Goal: Information Seeking & Learning: Find specific page/section

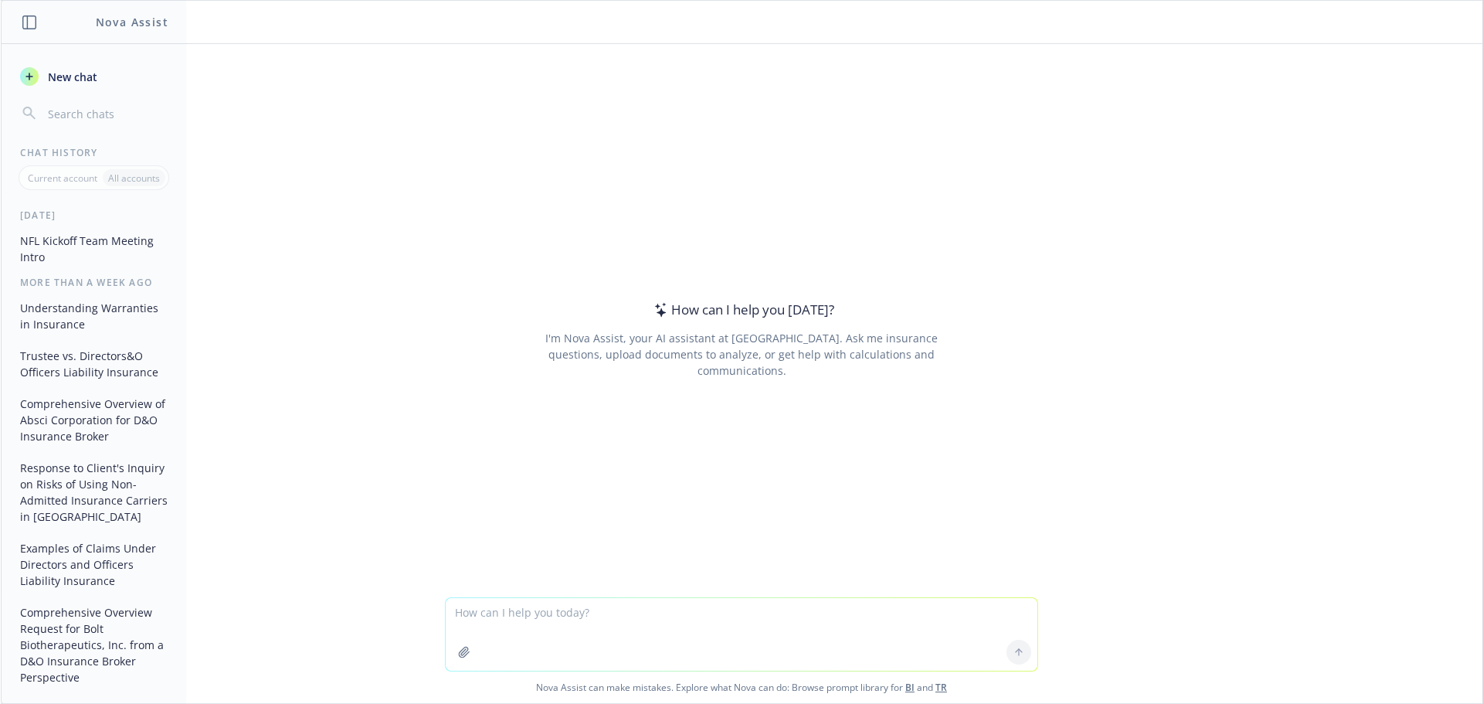
type textarea "I"
type textarea "Can you compare the attached renewal quote to the attached expiring policy, not…"
click at [465, 649] on button "button" at bounding box center [464, 652] width 25 height 25
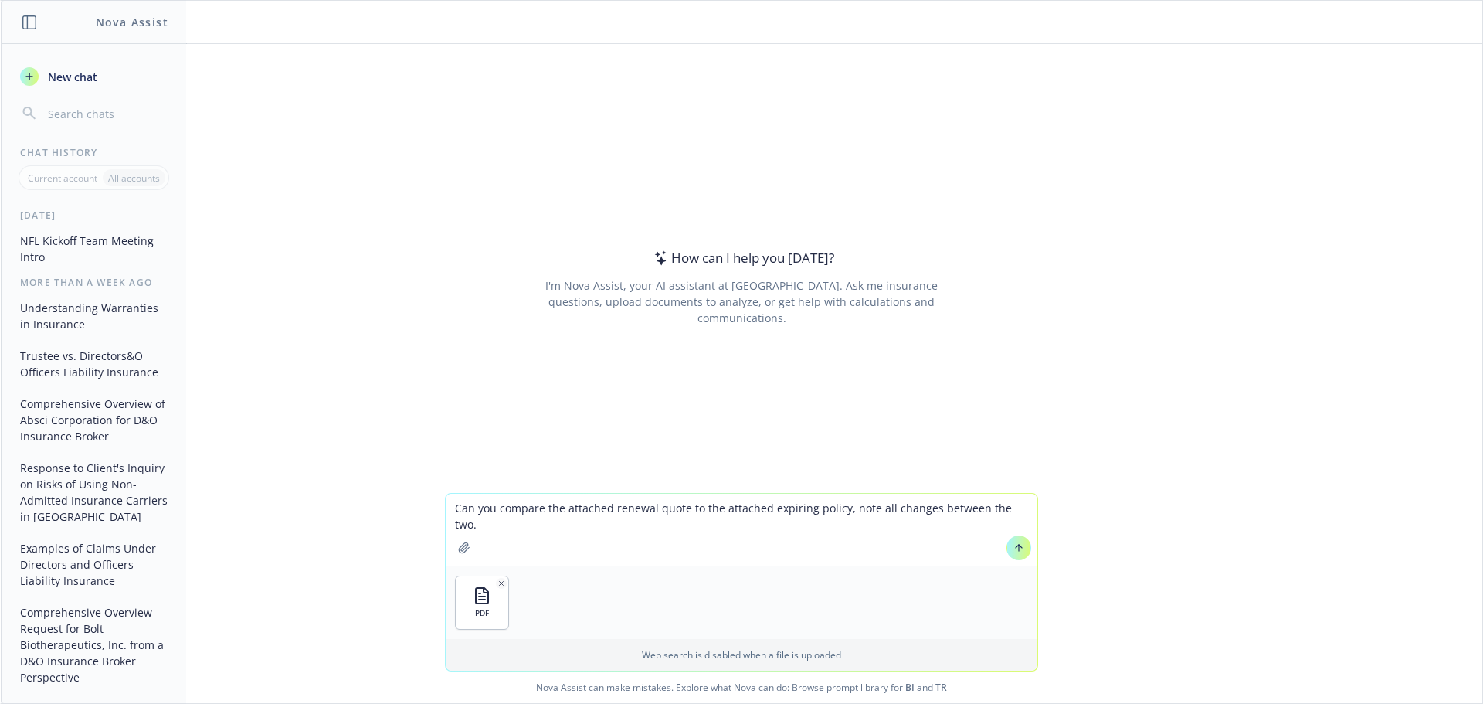
click at [611, 582] on div "PDF" at bounding box center [742, 602] width 592 height 73
click at [458, 546] on icon "button" at bounding box center [464, 547] width 12 height 12
click at [1019, 549] on icon at bounding box center [1019, 548] width 0 height 6
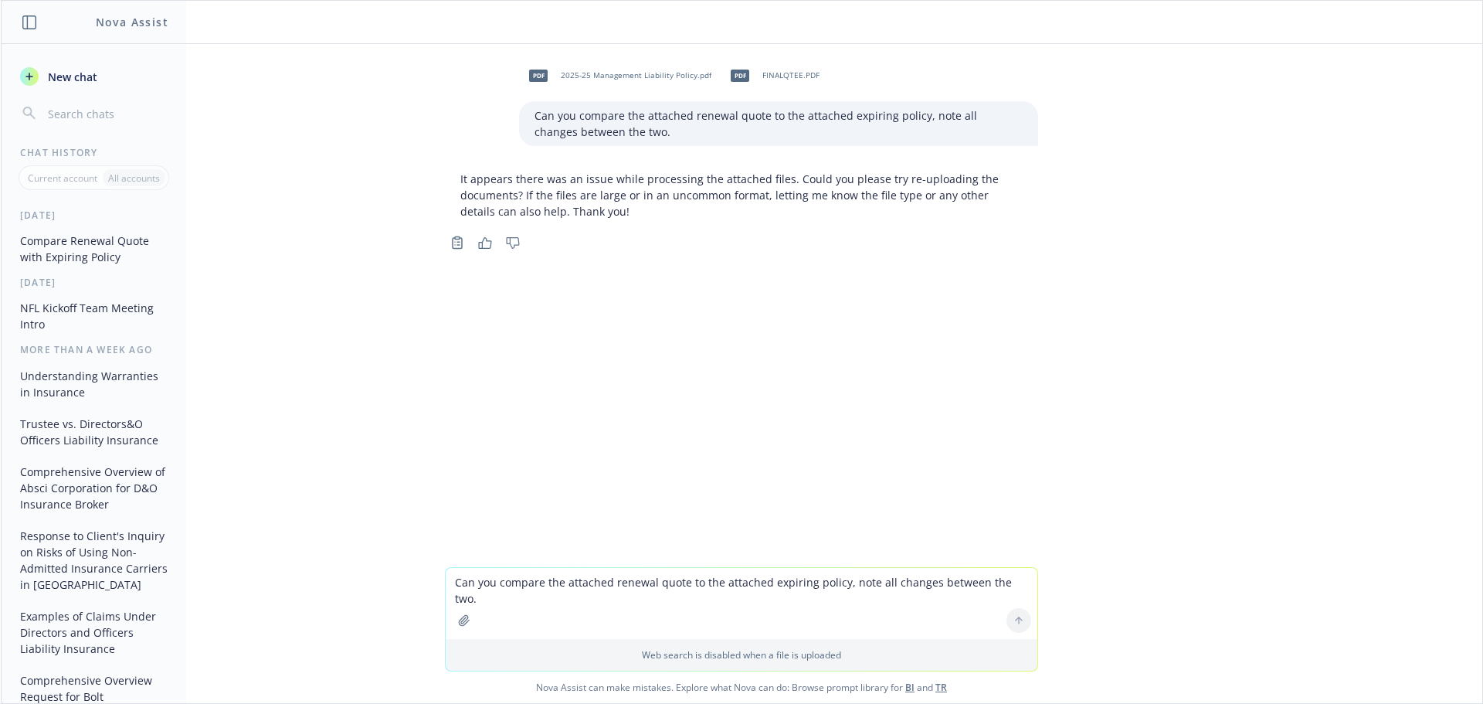
click at [454, 627] on button "button" at bounding box center [464, 620] width 25 height 25
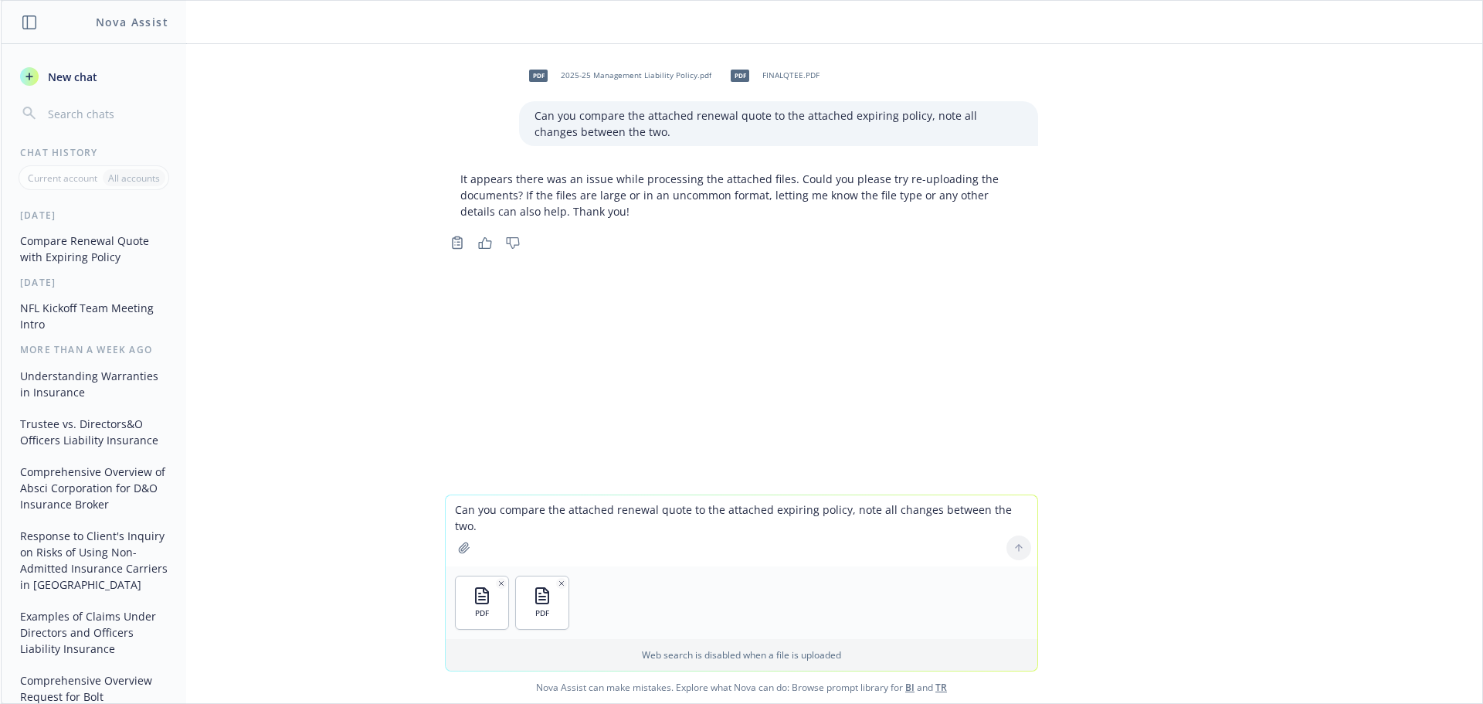
click at [1016, 549] on div at bounding box center [1018, 547] width 37 height 37
click at [849, 562] on textarea "Can you compare the attached renewal quote to the attached expiring policy, not…" at bounding box center [742, 530] width 592 height 71
type textarea "Sure, try these"
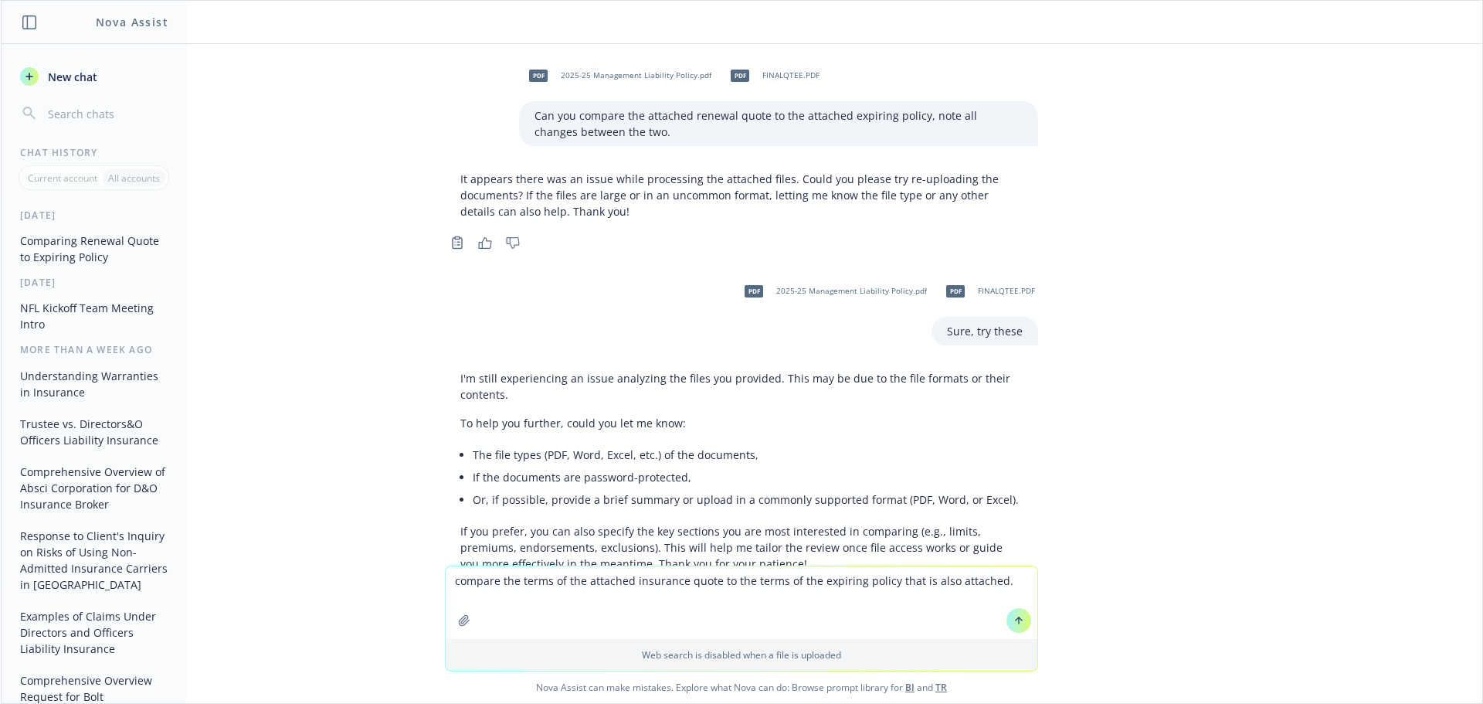
type textarea "compare the terms of the attached insurance quote to the terms of the expiring …"
click at [462, 627] on button "button" at bounding box center [464, 620] width 25 height 25
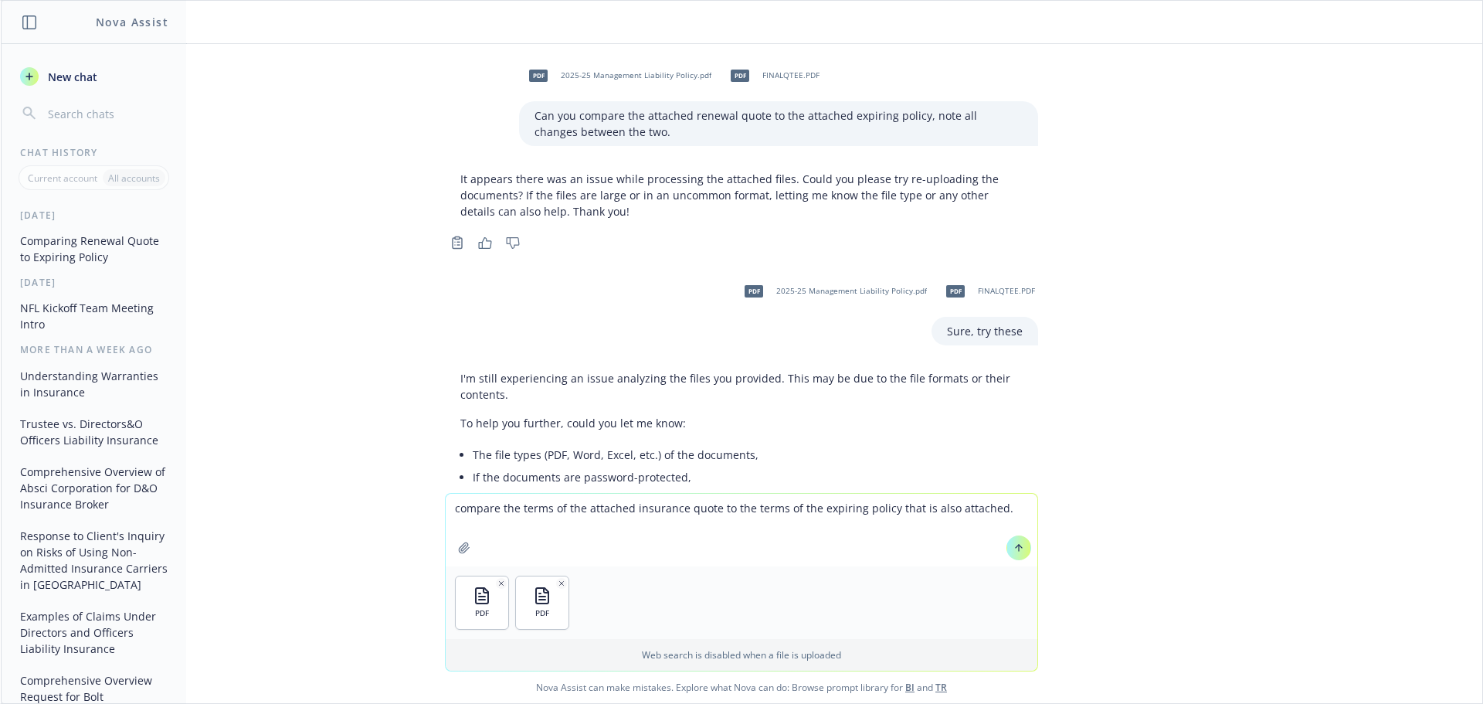
click at [1019, 551] on button at bounding box center [1018, 547] width 25 height 25
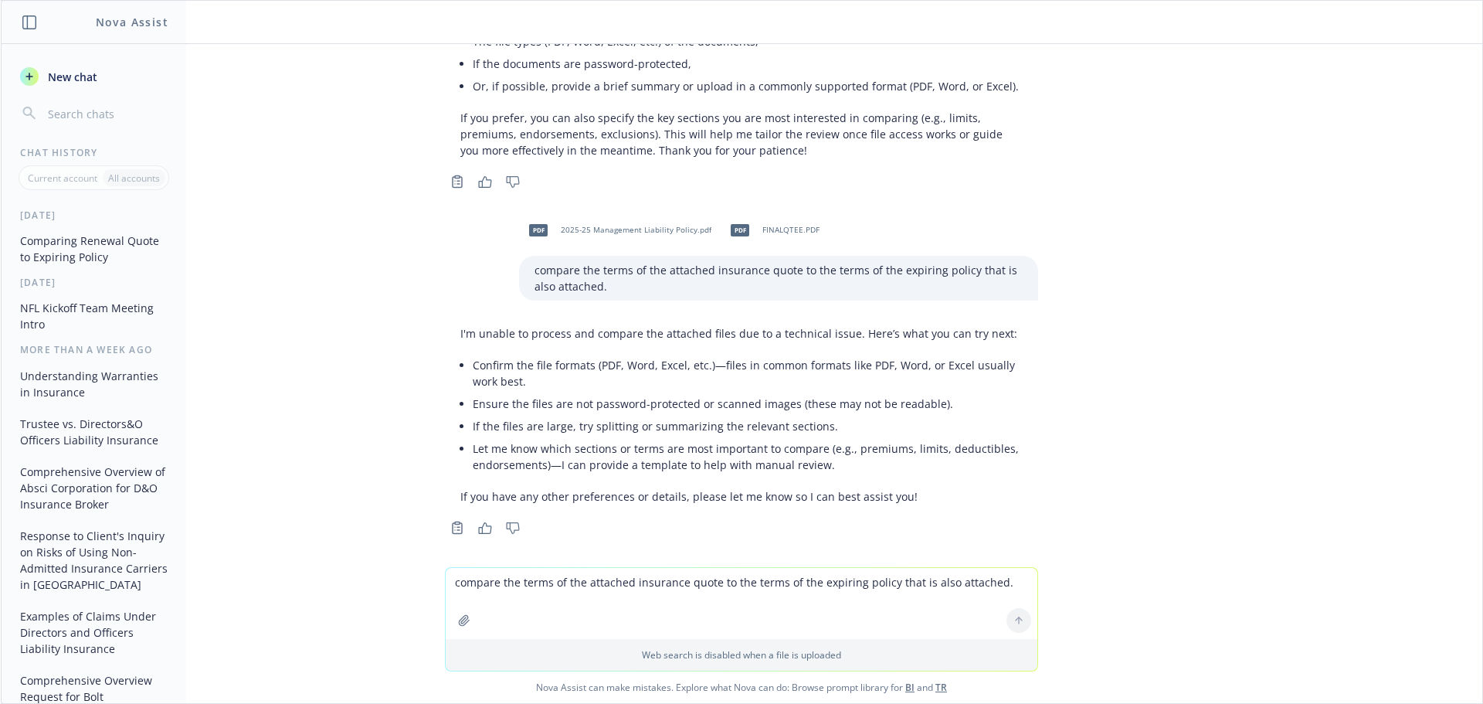
scroll to position [422, 0]
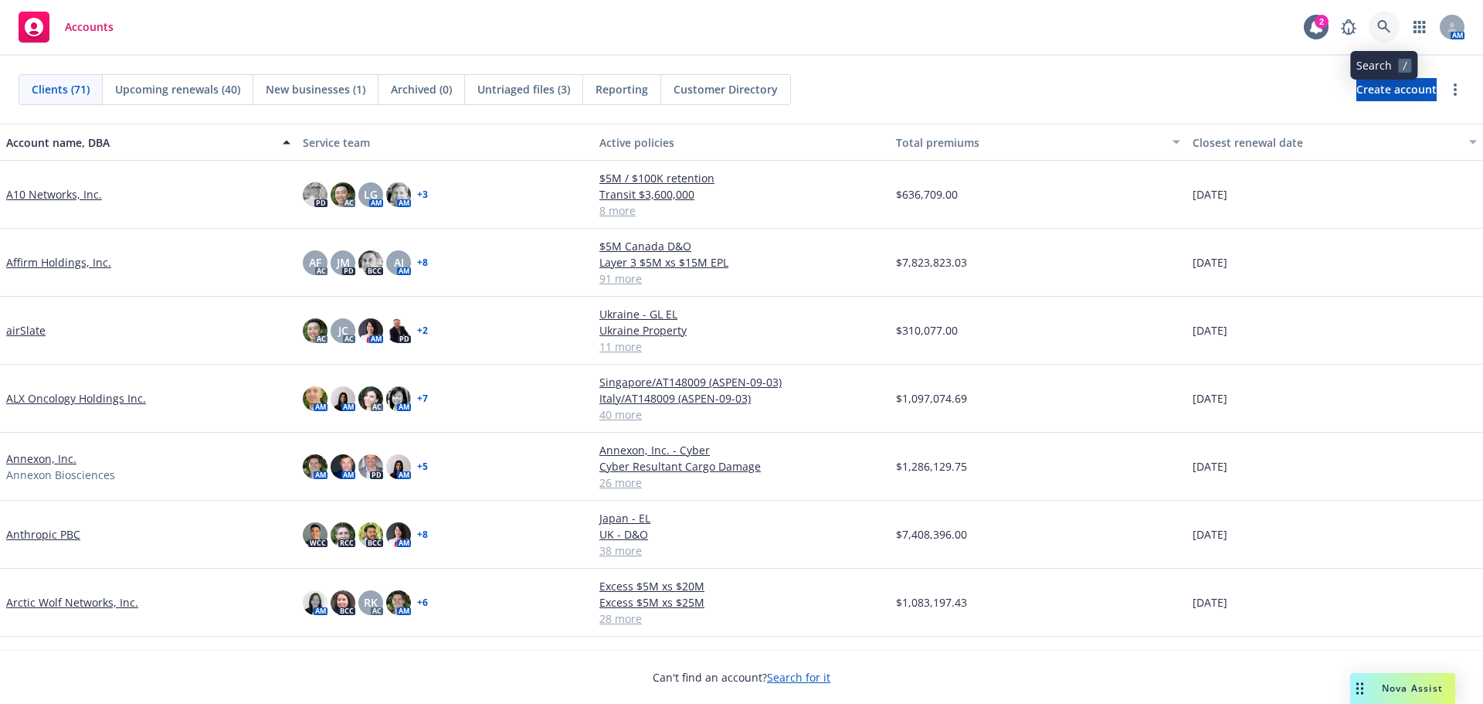
click at [1383, 26] on icon at bounding box center [1384, 27] width 14 height 14
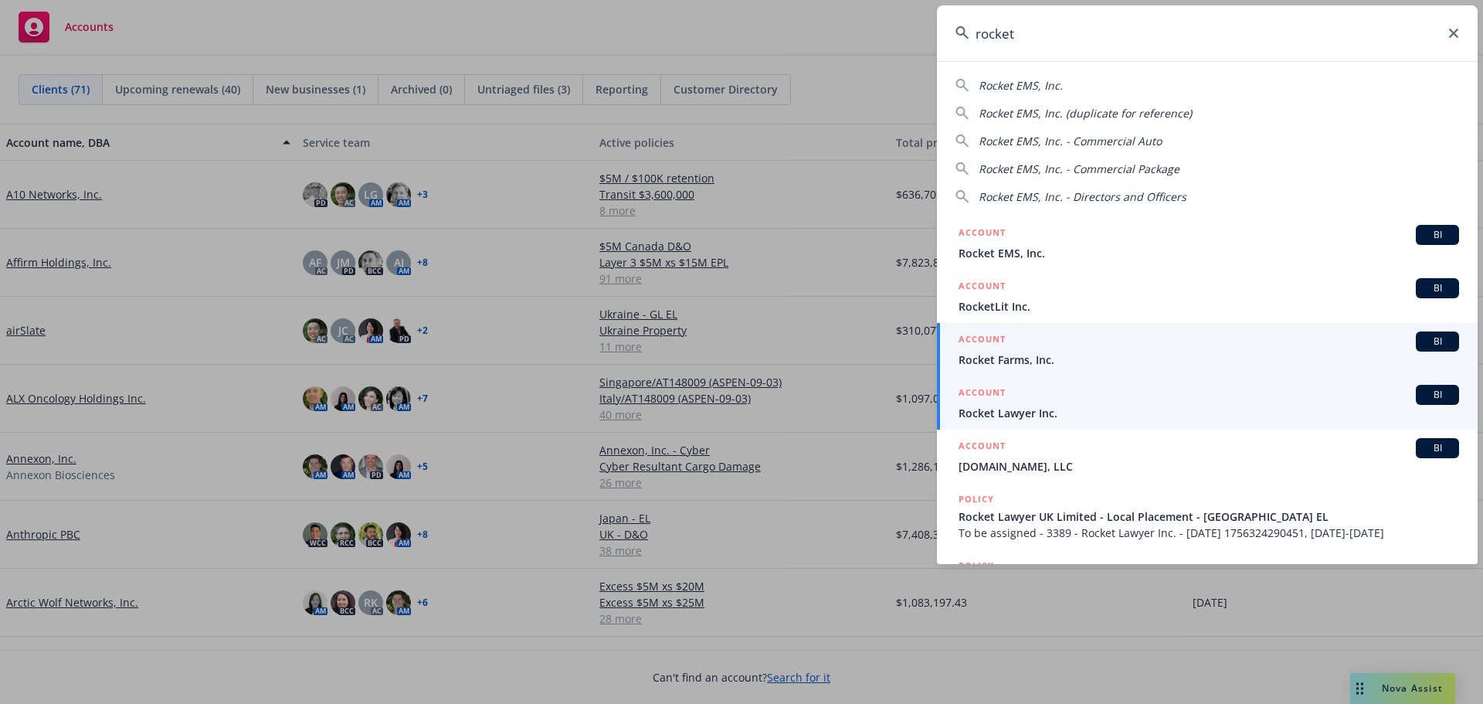
type input "rocket"
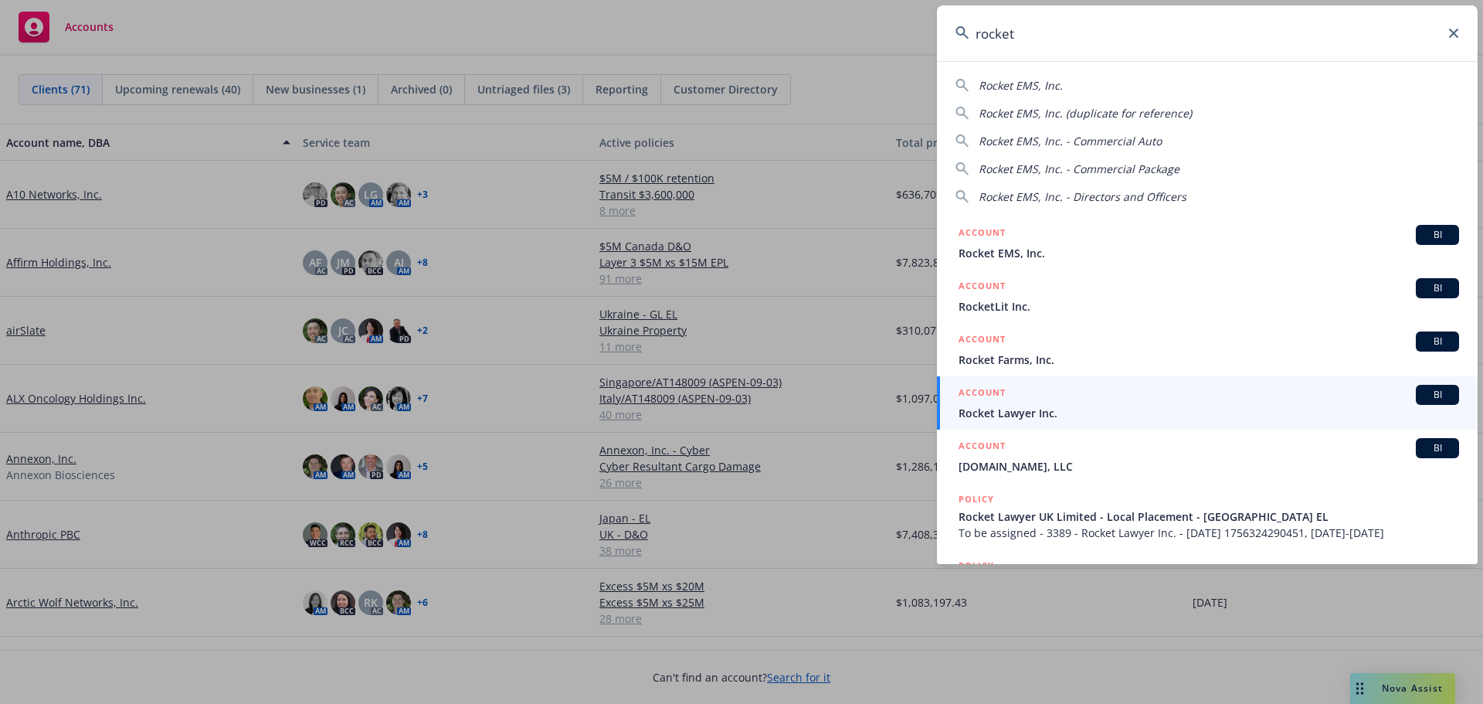
click at [1020, 410] on span "Rocket Lawyer Inc." at bounding box center [1209, 413] width 501 height 16
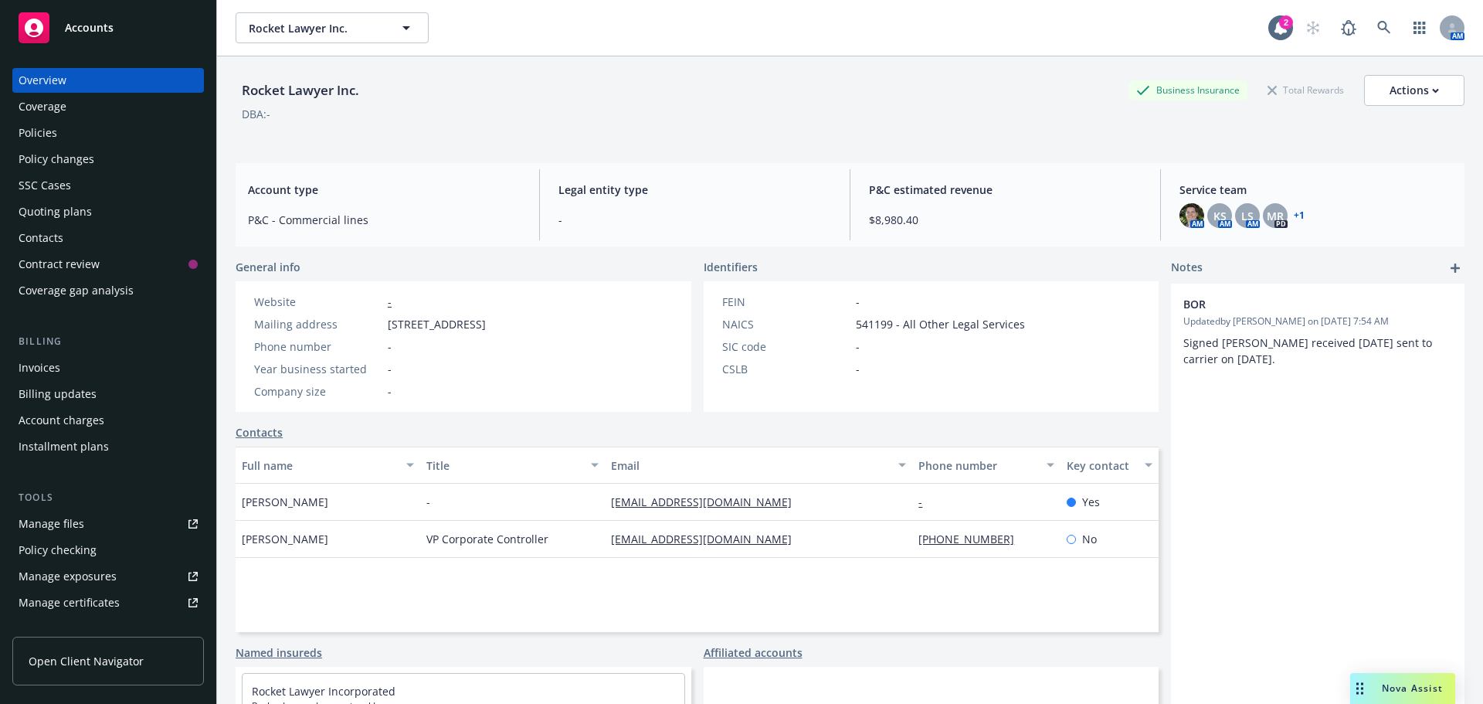
click at [45, 135] on div "Policies" at bounding box center [38, 132] width 39 height 25
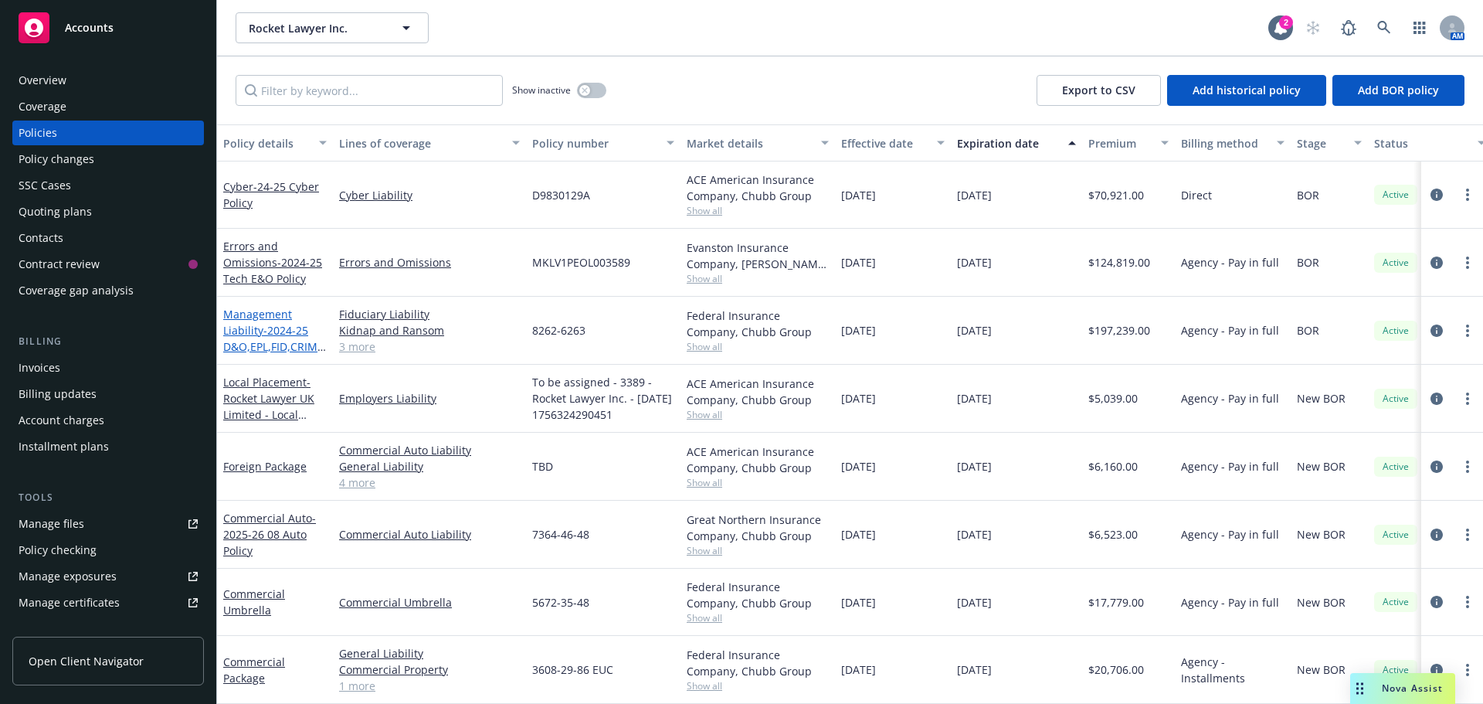
click at [271, 319] on link "Management Liability - 2024-25 D&O,EPL,FID,CRIME, K&R" at bounding box center [274, 338] width 103 height 63
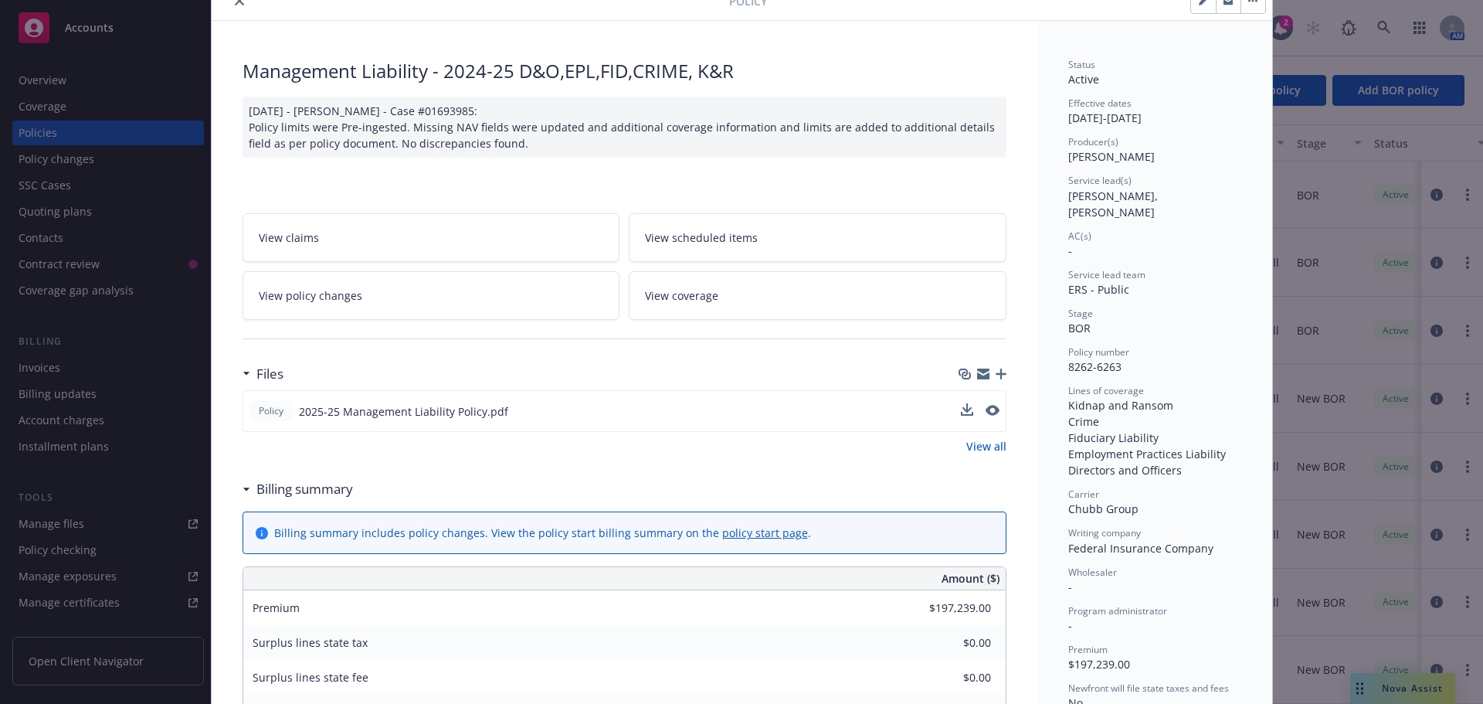
scroll to position [103, 0]
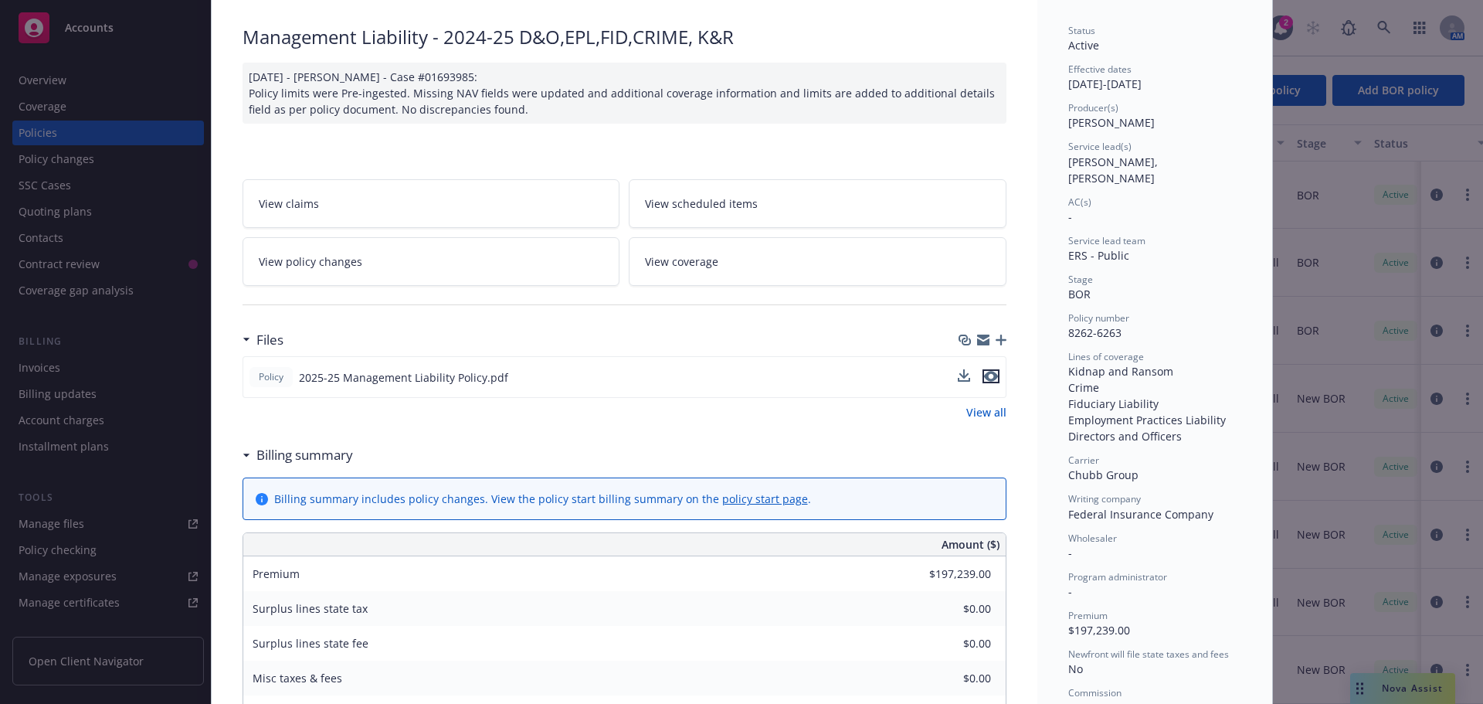
click at [987, 375] on icon "preview file" at bounding box center [991, 376] width 14 height 11
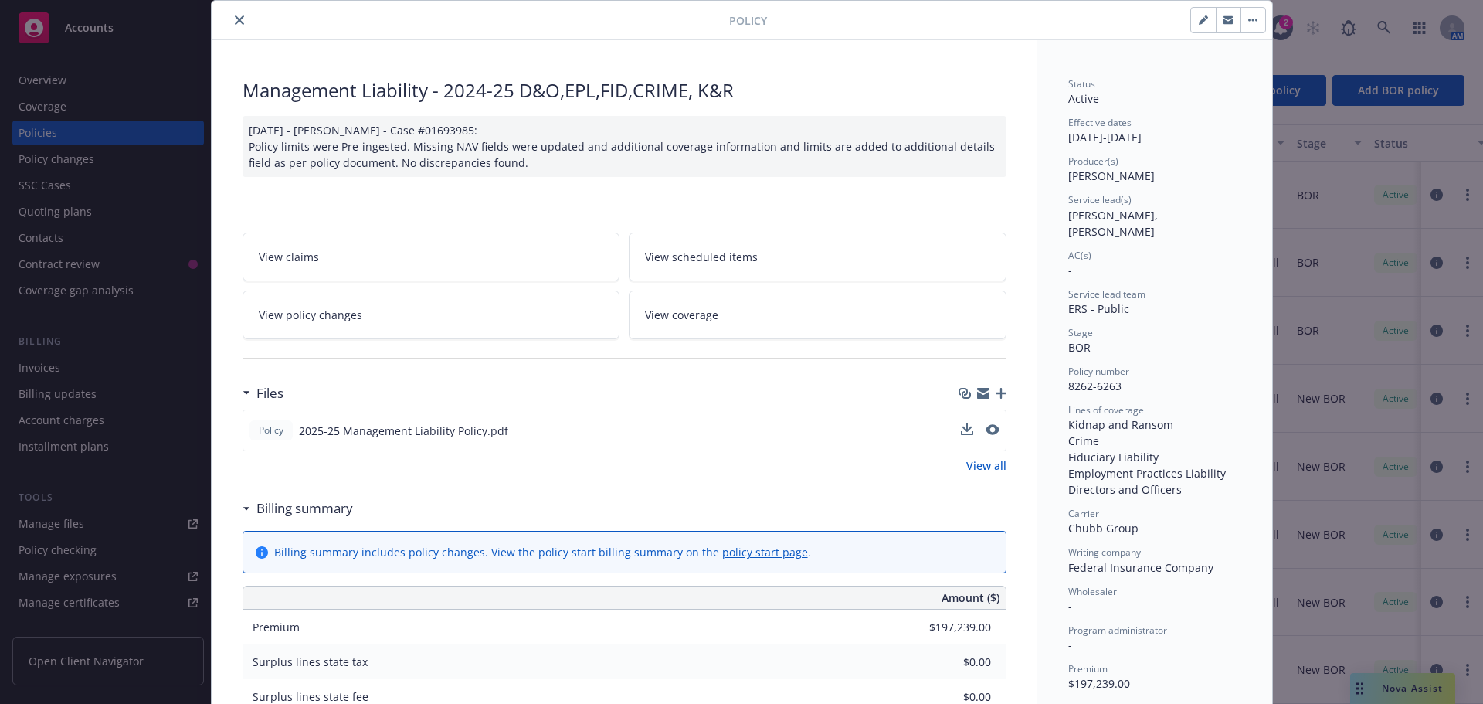
scroll to position [0, 0]
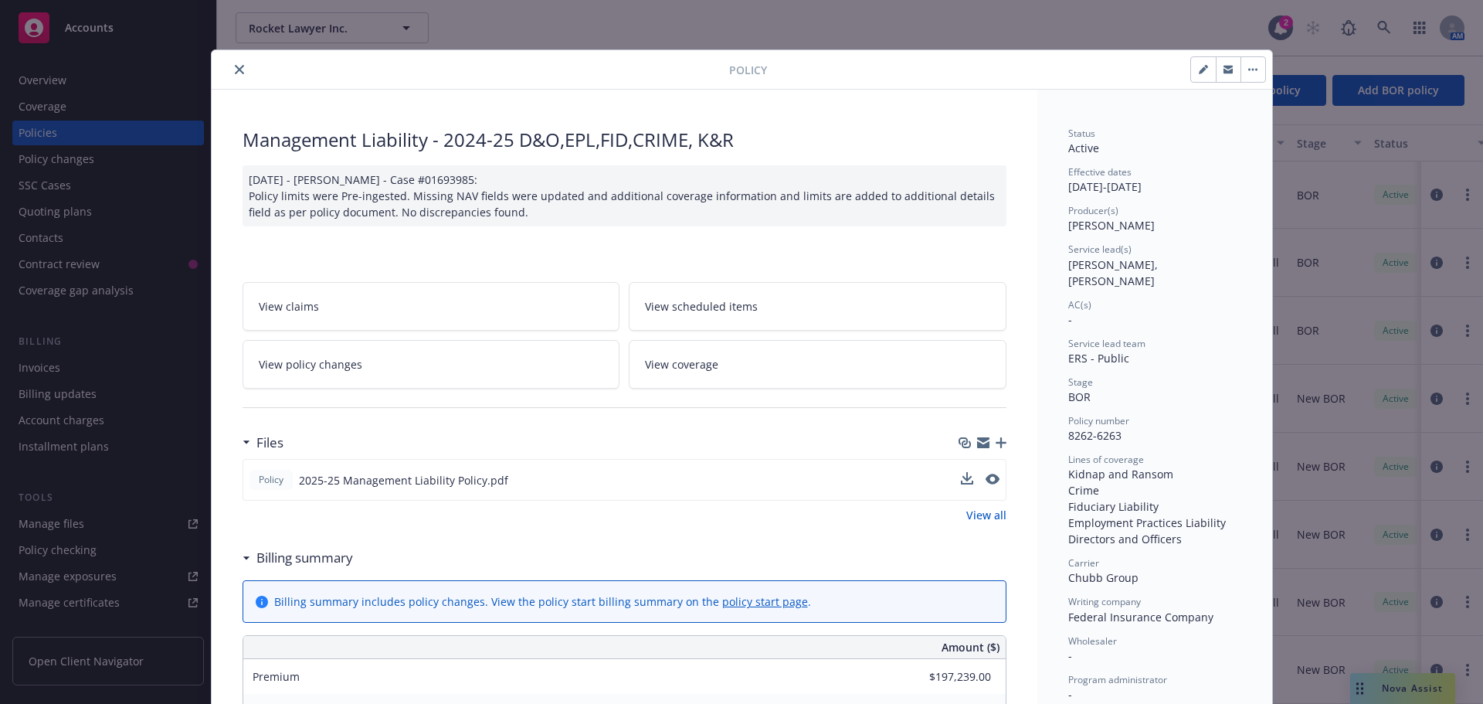
click at [235, 69] on icon "close" at bounding box center [239, 69] width 9 height 9
